Goal: Contribute content

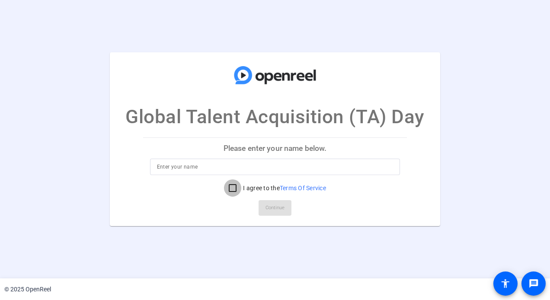
click at [232, 189] on input "I agree to the Terms Of Service" at bounding box center [232, 187] width 17 height 17
checkbox input "true"
click at [223, 167] on input at bounding box center [275, 167] width 236 height 10
type input "Sean Barry"
click at [274, 207] on span "Continue" at bounding box center [274, 207] width 19 height 13
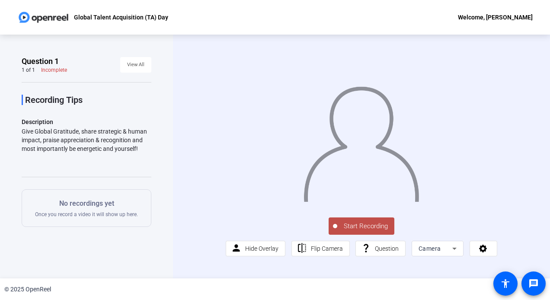
click at [358, 225] on span "Start Recording" at bounding box center [365, 226] width 57 height 10
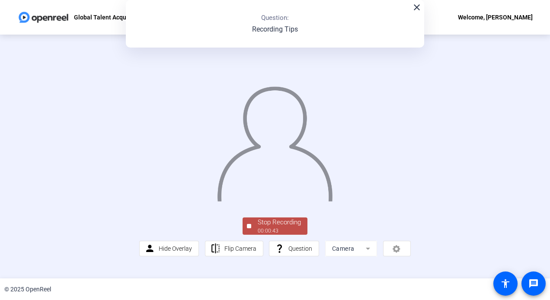
click at [280, 221] on div "Stop Recording" at bounding box center [279, 222] width 43 height 10
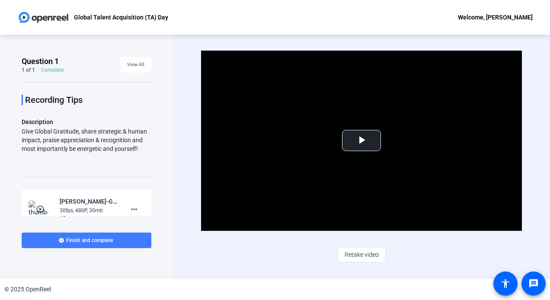
click at [77, 242] on span "Finish and complete" at bounding box center [89, 240] width 47 height 7
